Goal: Task Accomplishment & Management: Use online tool/utility

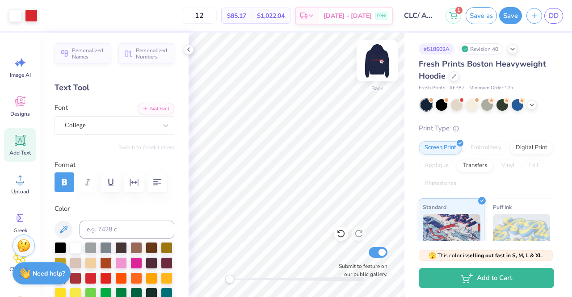
click at [382, 65] on img at bounding box center [377, 61] width 36 height 36
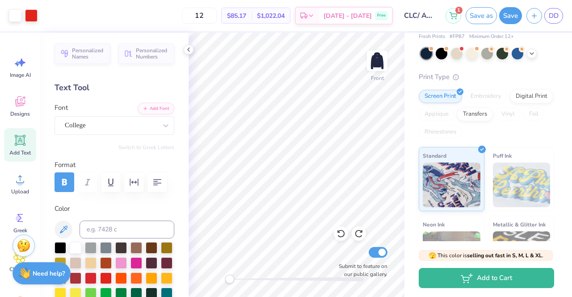
scroll to position [53, 0]
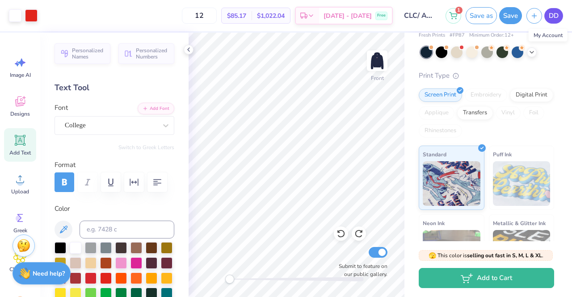
click at [555, 14] on span "DD" at bounding box center [553, 16] width 10 height 10
click at [425, 19] on input "CLC/ Afinity hoodie mockup (Kappa, [GEOGRAPHIC_DATA])" at bounding box center [419, 16] width 44 height 18
click at [425, 13] on input "CLC/ Afinity hoodie mockup (Kappa, [GEOGRAPHIC_DATA])" at bounding box center [419, 16] width 44 height 18
click at [551, 14] on span "DD" at bounding box center [553, 16] width 10 height 10
click at [189, 49] on icon at bounding box center [188, 49] width 7 height 7
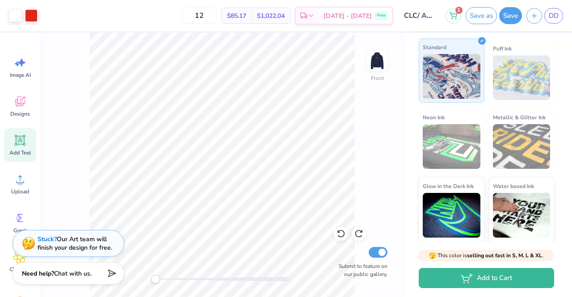
scroll to position [158, 0]
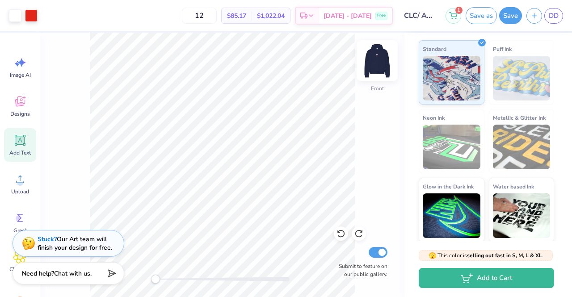
click at [378, 60] on img at bounding box center [377, 61] width 36 height 36
click at [378, 60] on img at bounding box center [377, 61] width 18 height 18
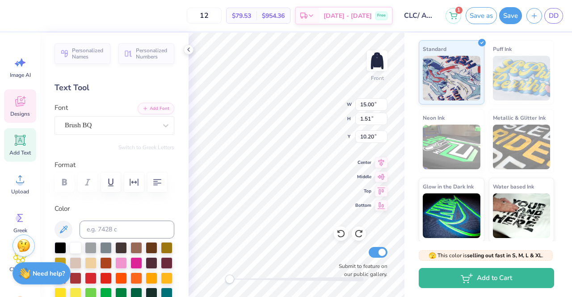
click at [10, 108] on div "Designs" at bounding box center [20, 105] width 32 height 33
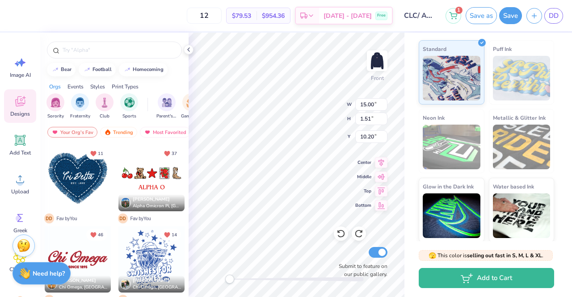
click at [187, 54] on div at bounding box center [189, 50] width 10 height 10
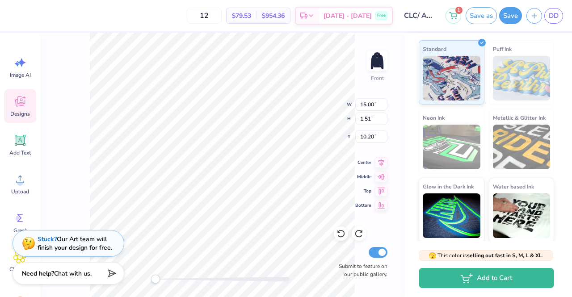
click at [318, 100] on div "Front W 15.00 15.00 " H 1.51 1.51 " Y 10.20 10.20 " Center Middle Top Bottom Su…" at bounding box center [222, 165] width 364 height 264
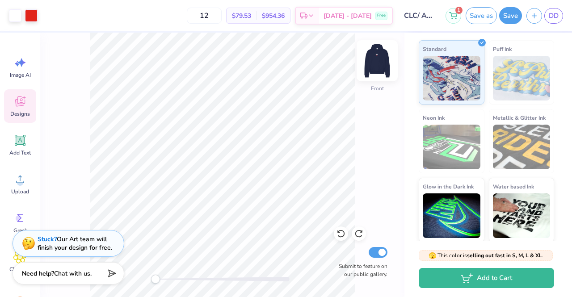
click at [374, 69] on img at bounding box center [377, 61] width 36 height 36
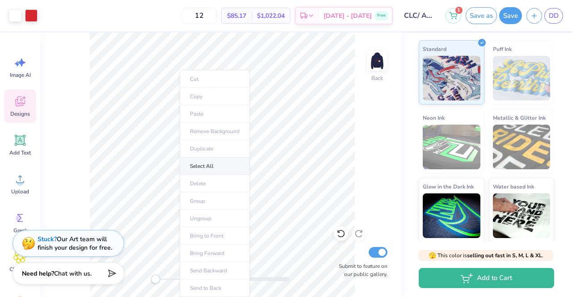
click at [232, 162] on li "Select All" at bounding box center [214, 166] width 70 height 17
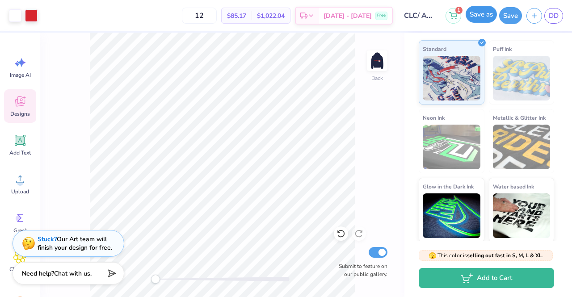
click at [470, 13] on button "Save as" at bounding box center [480, 14] width 31 height 17
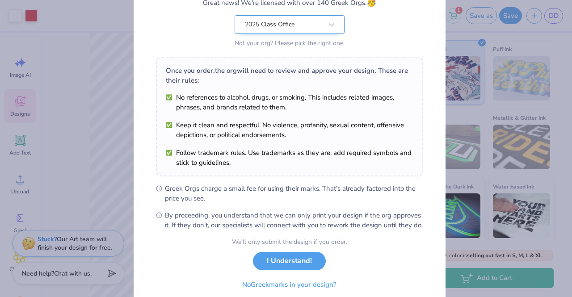
scroll to position [120, 0]
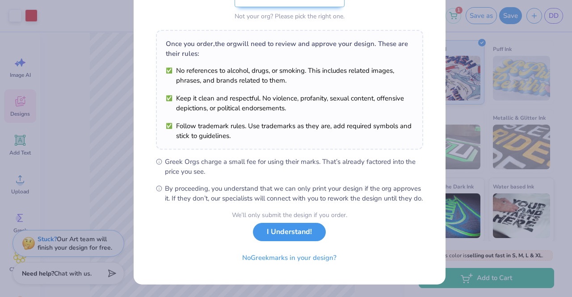
click at [265, 234] on button "I Understand!" at bounding box center [289, 232] width 73 height 18
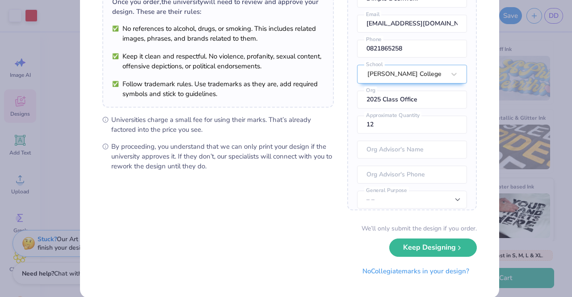
scroll to position [0, 0]
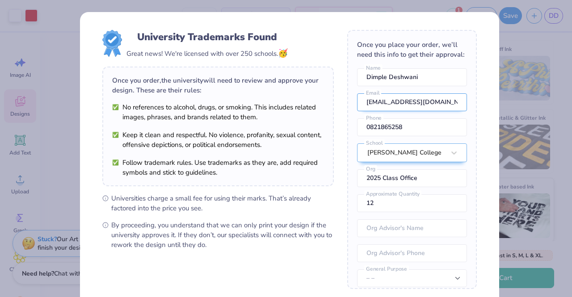
click at [395, 107] on input "[EMAIL_ADDRESS][DOMAIN_NAME]" at bounding box center [412, 102] width 110 height 18
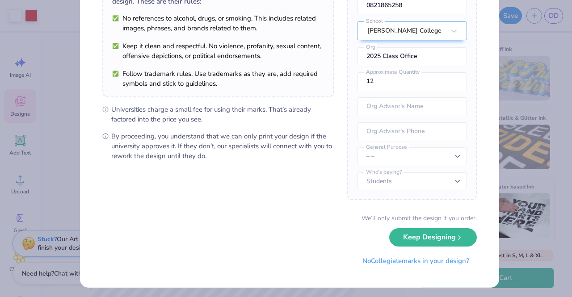
scroll to position [91, 0]
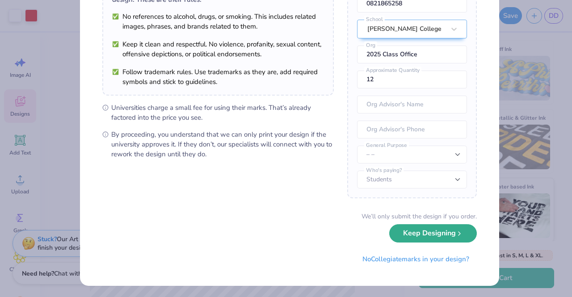
click at [409, 232] on button "Keep Designing" at bounding box center [433, 233] width 88 height 18
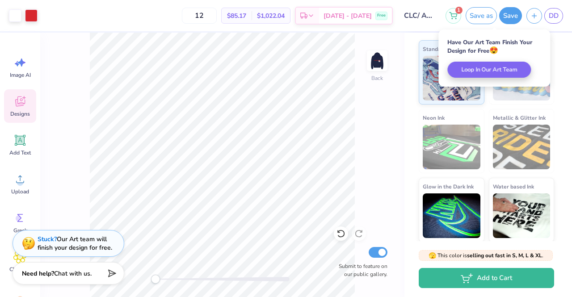
scroll to position [0, 0]
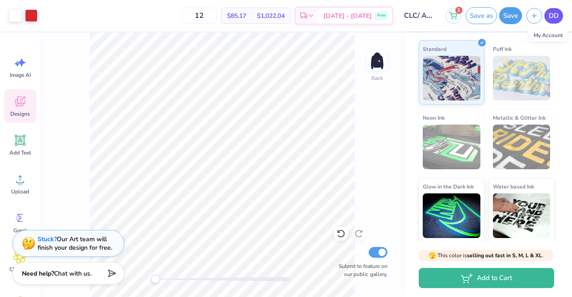
click at [551, 13] on span "DD" at bounding box center [553, 16] width 10 height 10
click at [417, 17] on input "CLC/ Afinity hoodie mockup (Kappa, [GEOGRAPHIC_DATA])" at bounding box center [419, 16] width 44 height 18
click at [428, 23] on input "CLC/ Afinity hoodie mockup (Kappa, [GEOGRAPHIC_DATA])" at bounding box center [419, 16] width 44 height 18
click at [409, 17] on input "CLC/ Afinity hoodie mockup (Kappa, [GEOGRAPHIC_DATA])" at bounding box center [419, 16] width 44 height 18
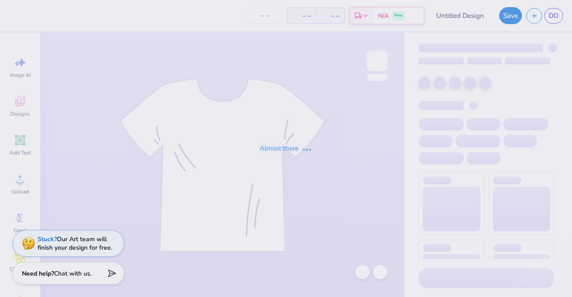
type input "Em's Front and back"
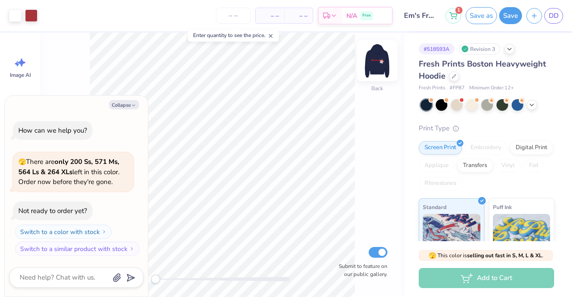
click at [382, 56] on img at bounding box center [377, 61] width 36 height 36
type textarea "x"
